Goal: Information Seeking & Learning: Learn about a topic

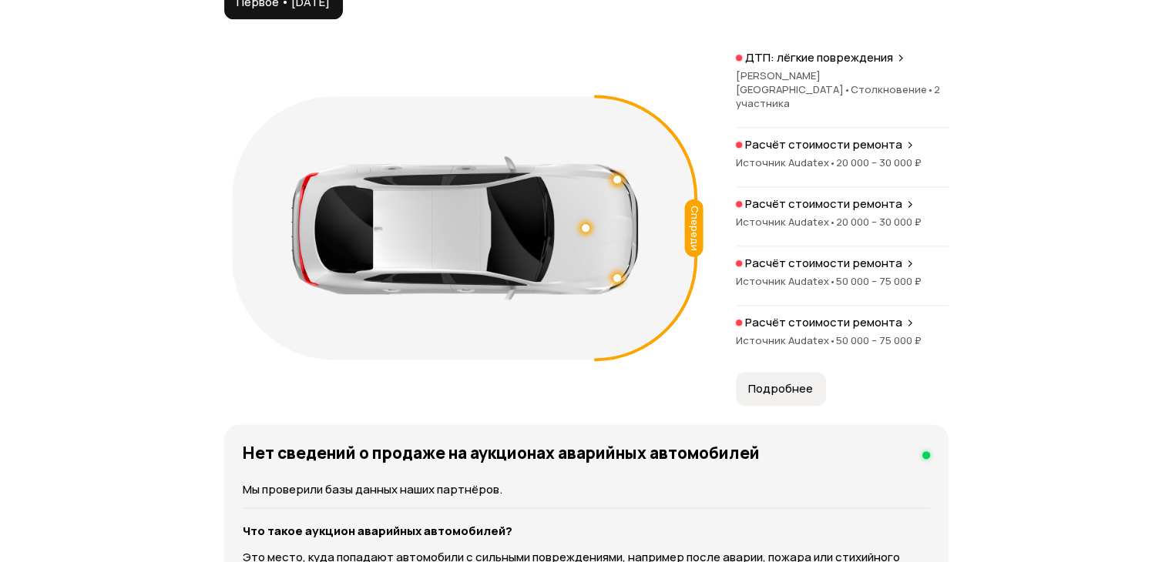
scroll to position [1849, 0]
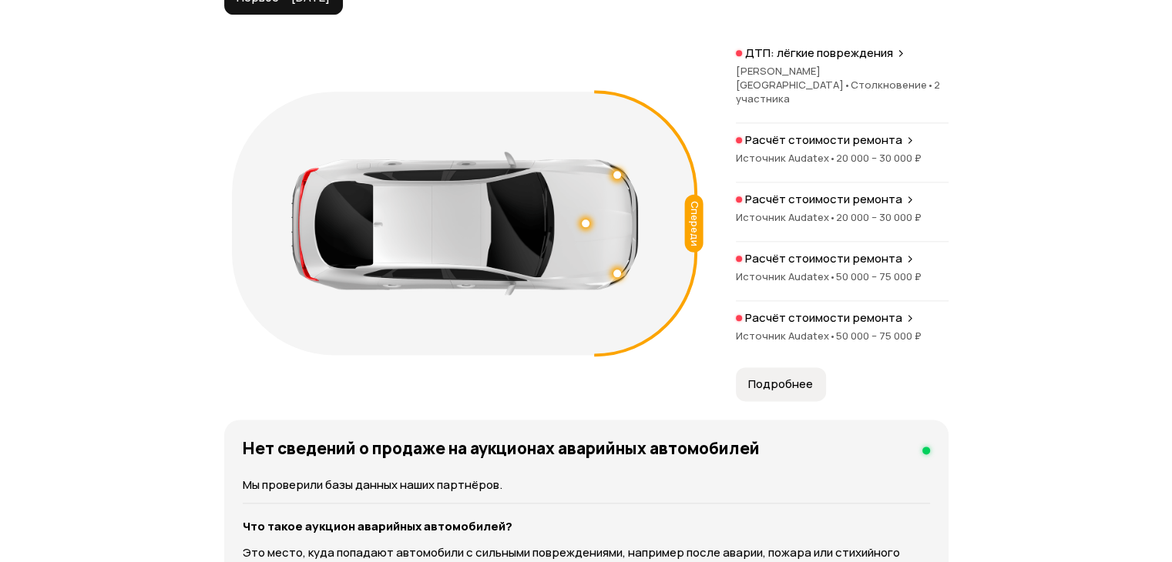
click at [844, 78] on span "•" at bounding box center [847, 85] width 7 height 14
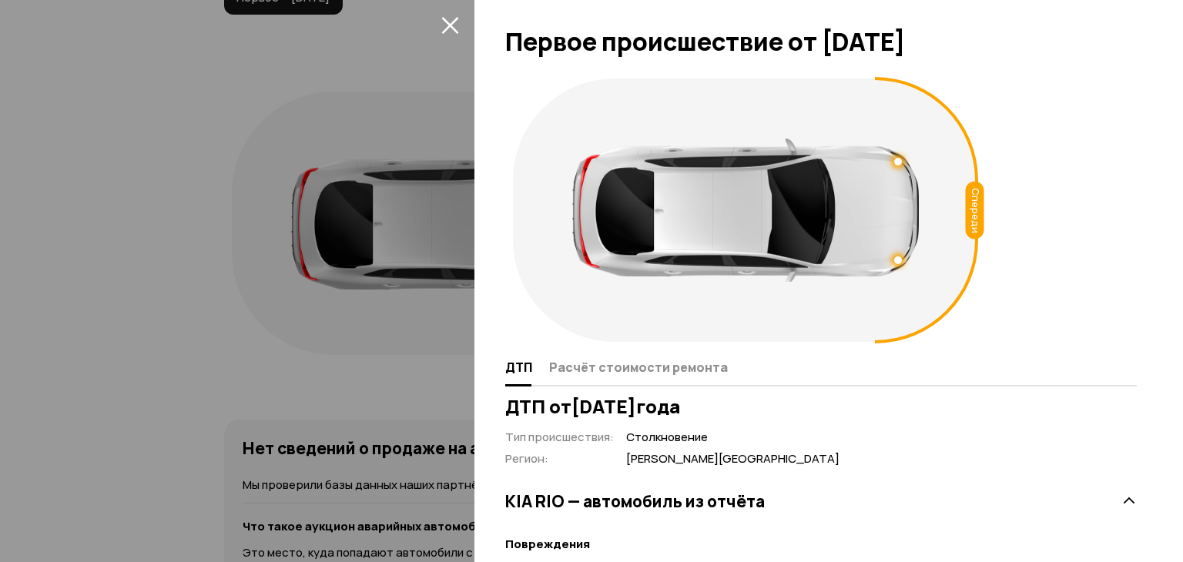
click at [450, 24] on icon "закрыть" at bounding box center [449, 25] width 17 height 17
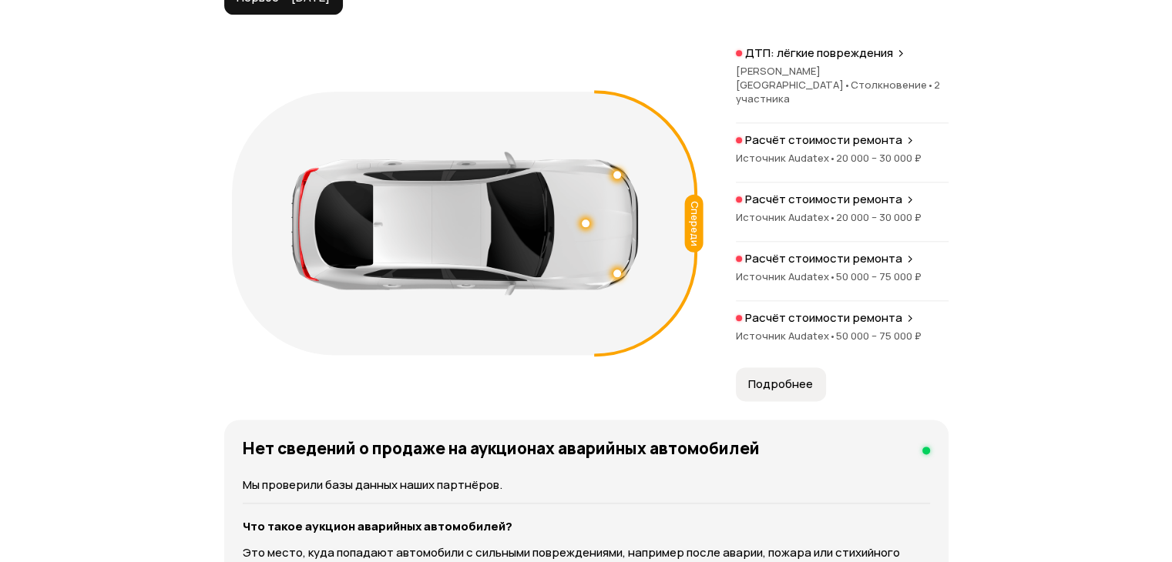
click at [803, 133] on p "Расчёт стоимости ремонта" at bounding box center [823, 140] width 157 height 15
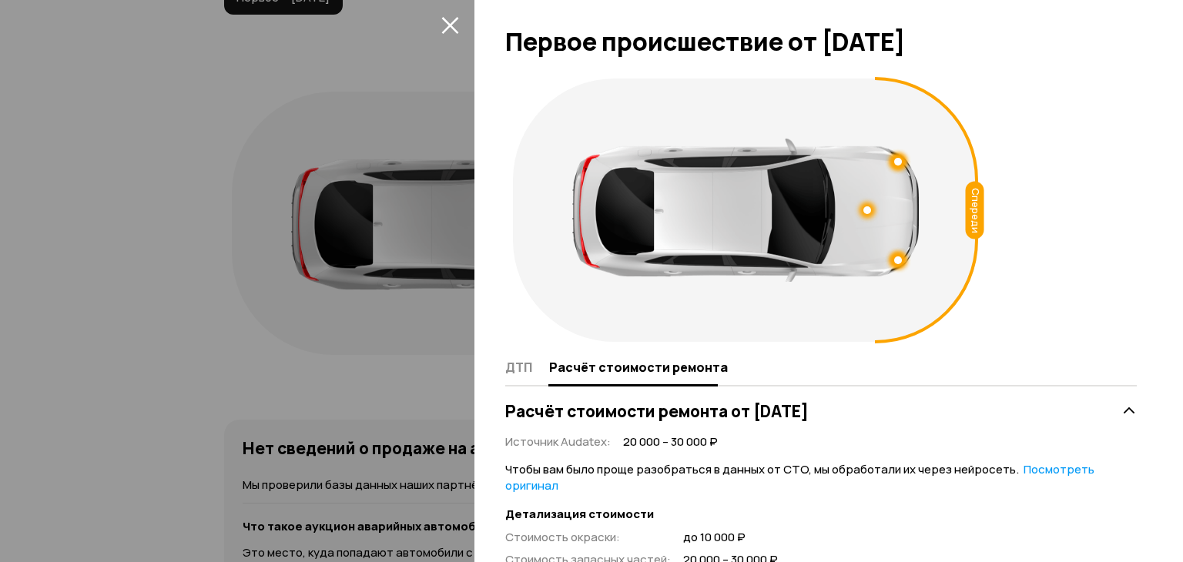
click at [451, 25] on icon "закрыть" at bounding box center [449, 25] width 17 height 17
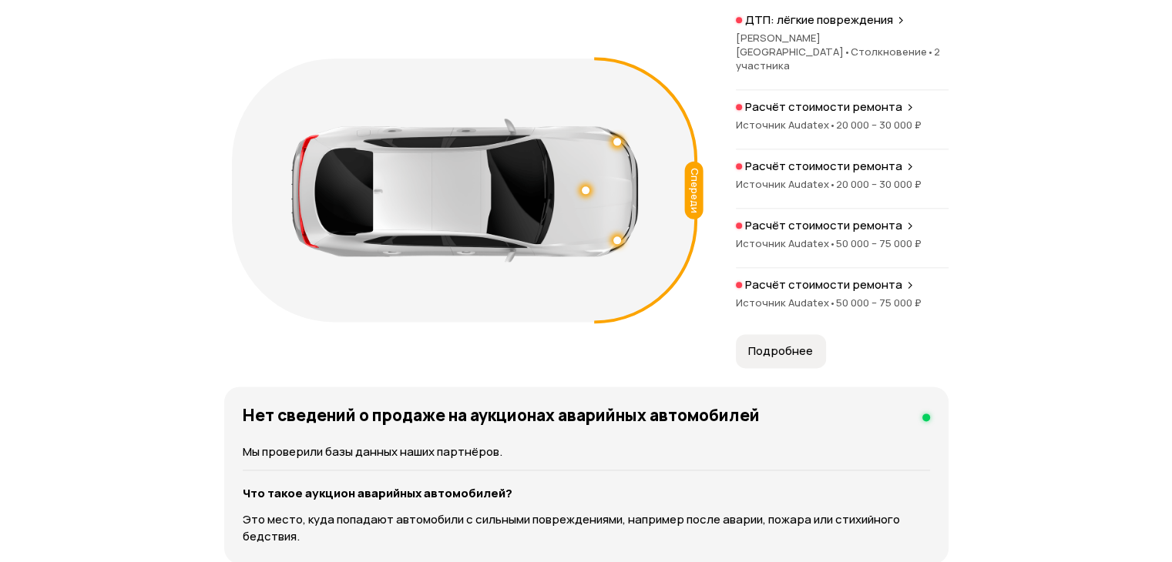
scroll to position [1926, 0]
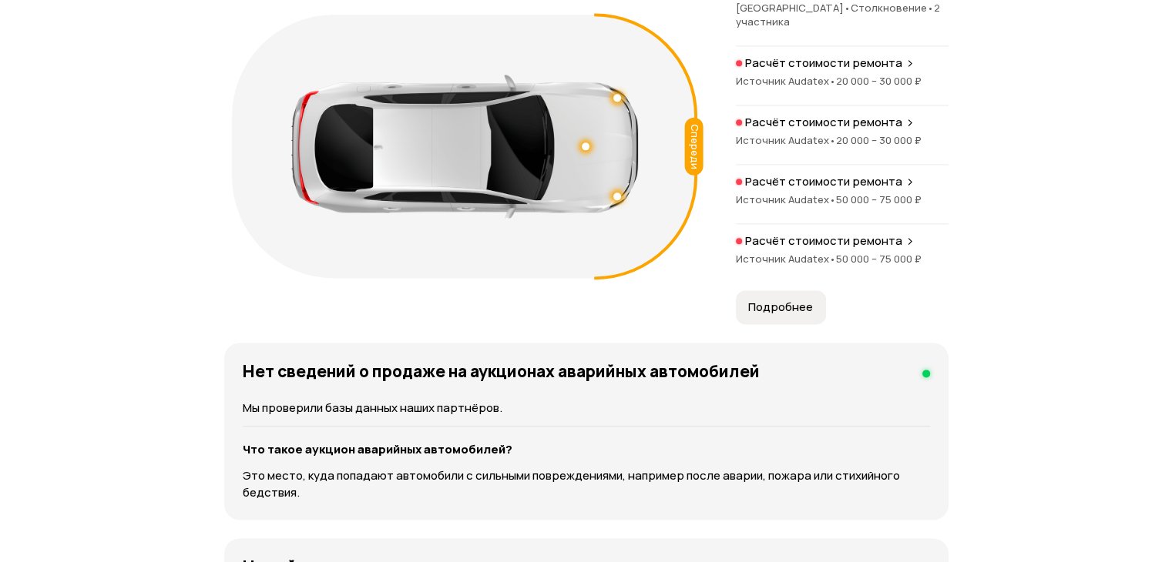
click at [799, 300] on span "Подробнее" at bounding box center [780, 307] width 65 height 15
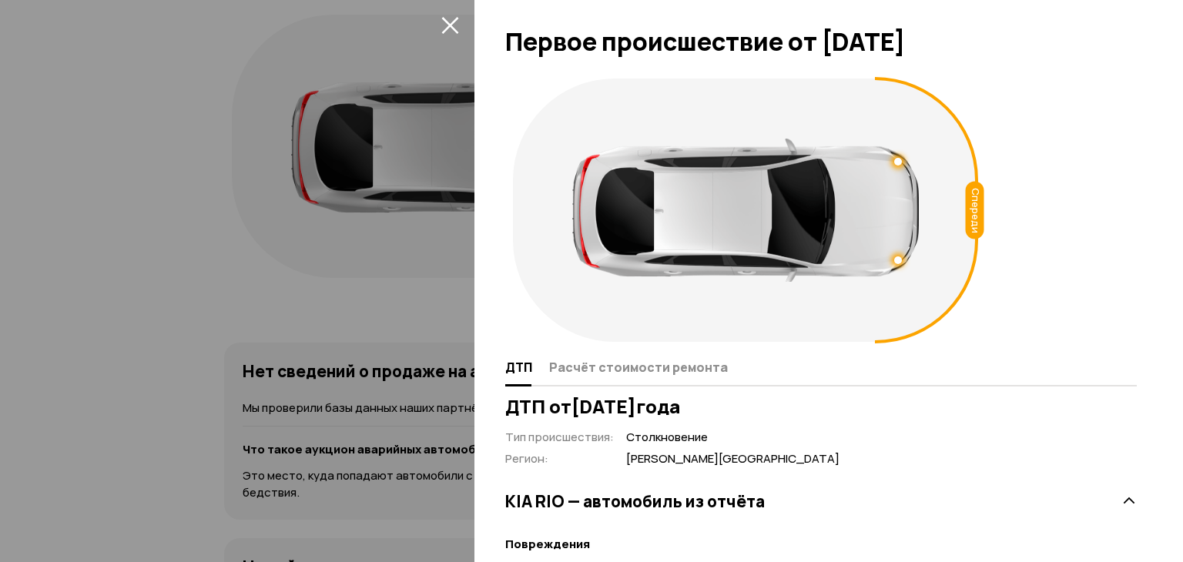
click at [453, 28] on icon "закрыть" at bounding box center [449, 25] width 17 height 17
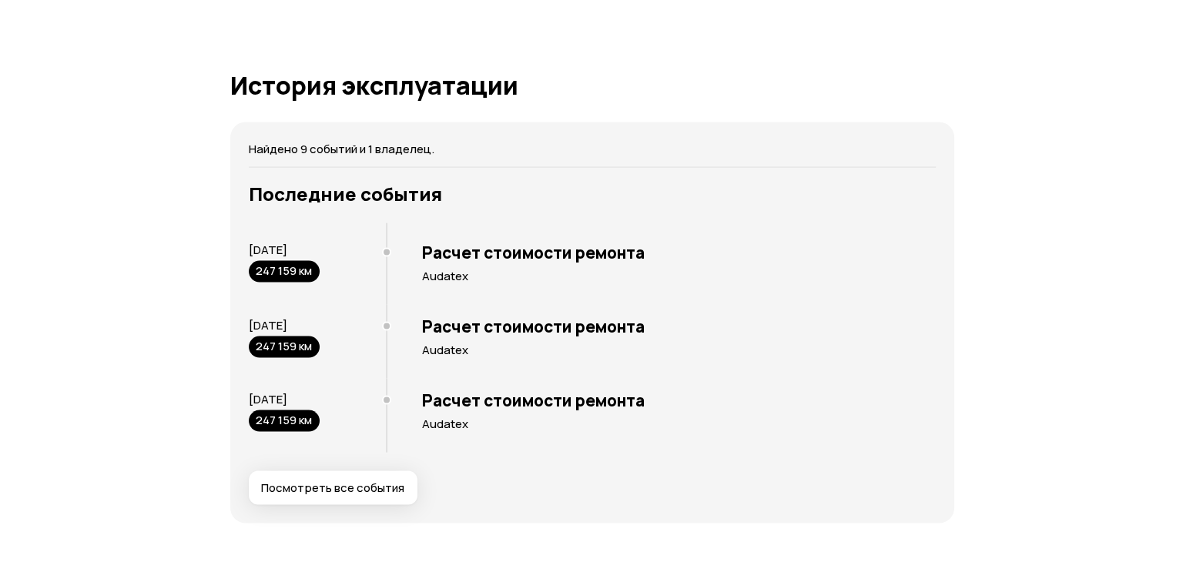
scroll to position [3236, 0]
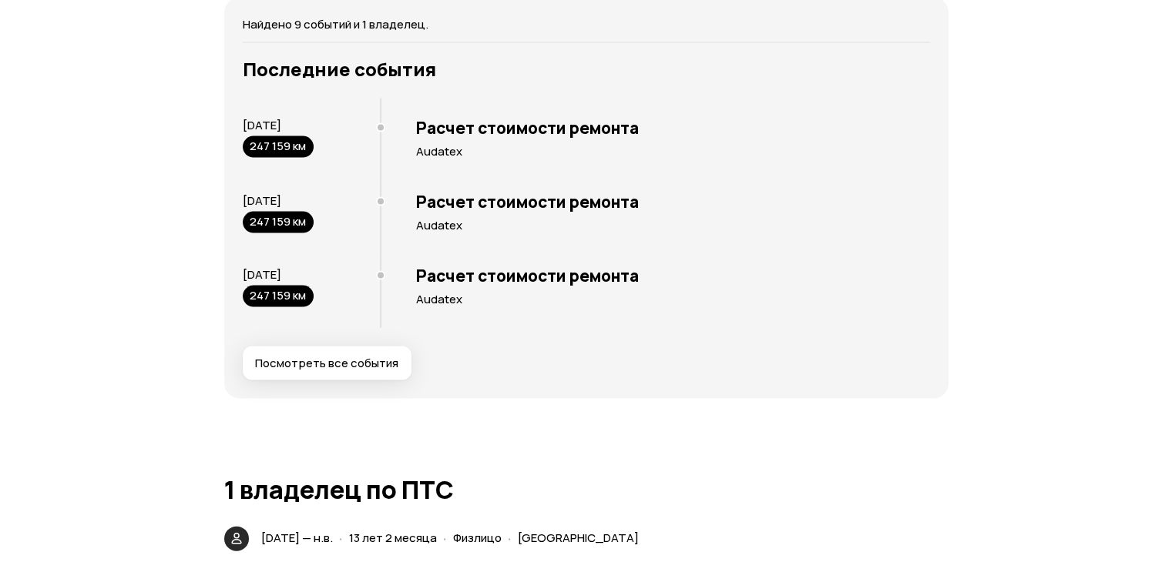
click at [348, 357] on button "Посмотреть все события" at bounding box center [327, 364] width 169 height 34
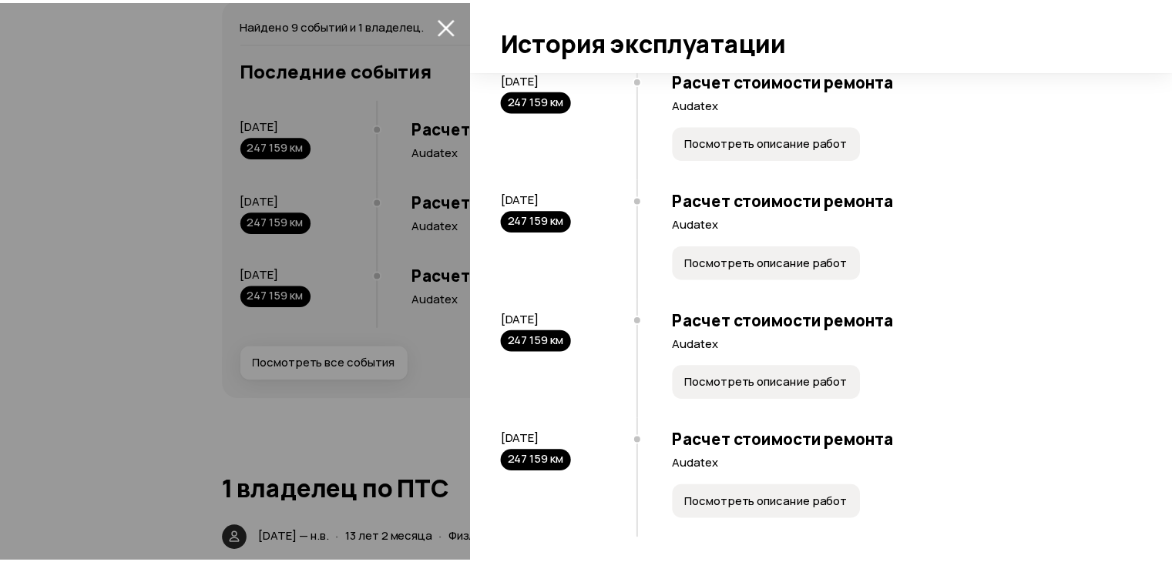
scroll to position [579, 0]
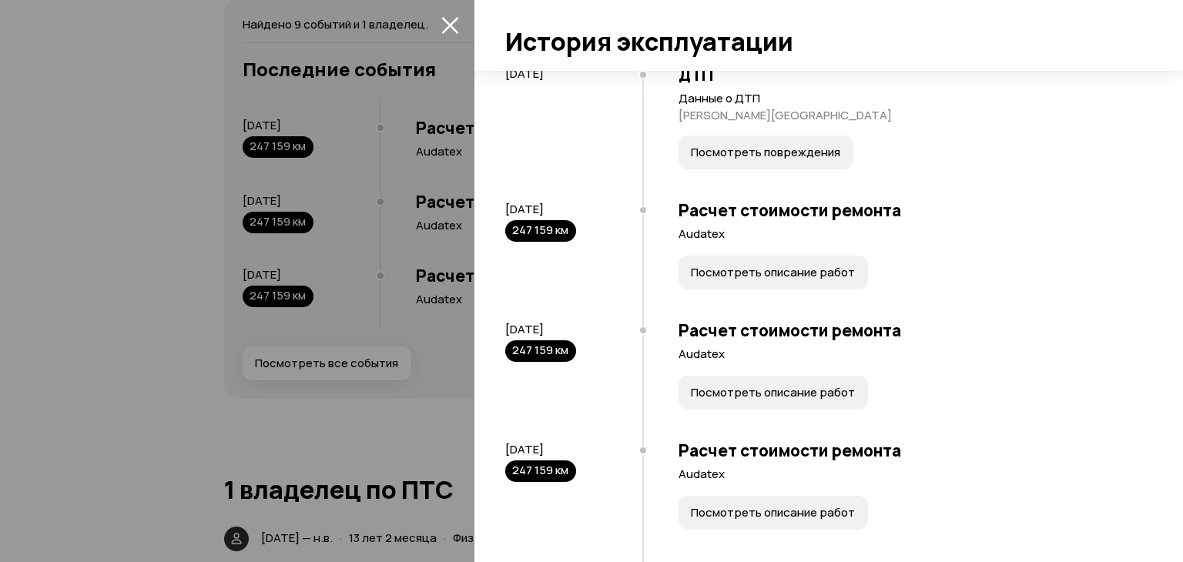
click at [455, 24] on icon "закрыть" at bounding box center [450, 25] width 18 height 18
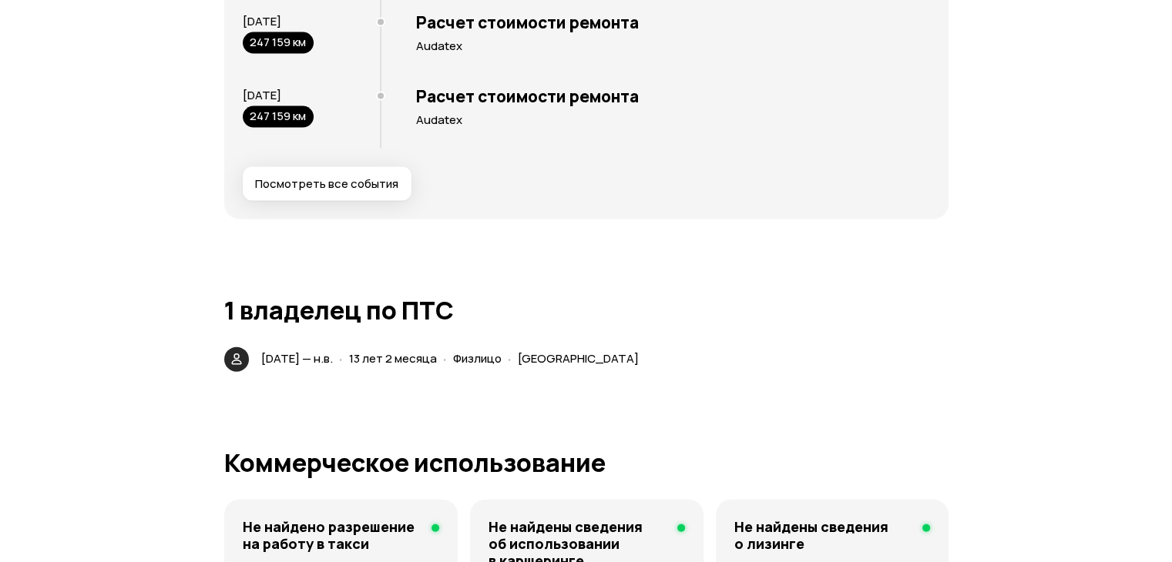
scroll to position [3236, 0]
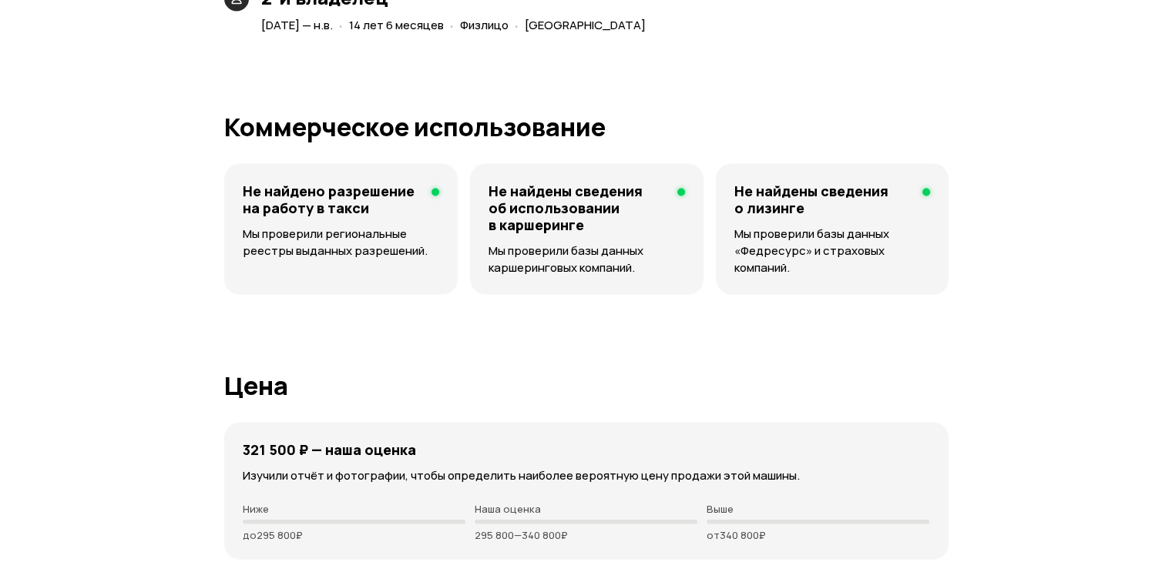
scroll to position [3236, 0]
